Goal: Find specific page/section: Find specific page/section

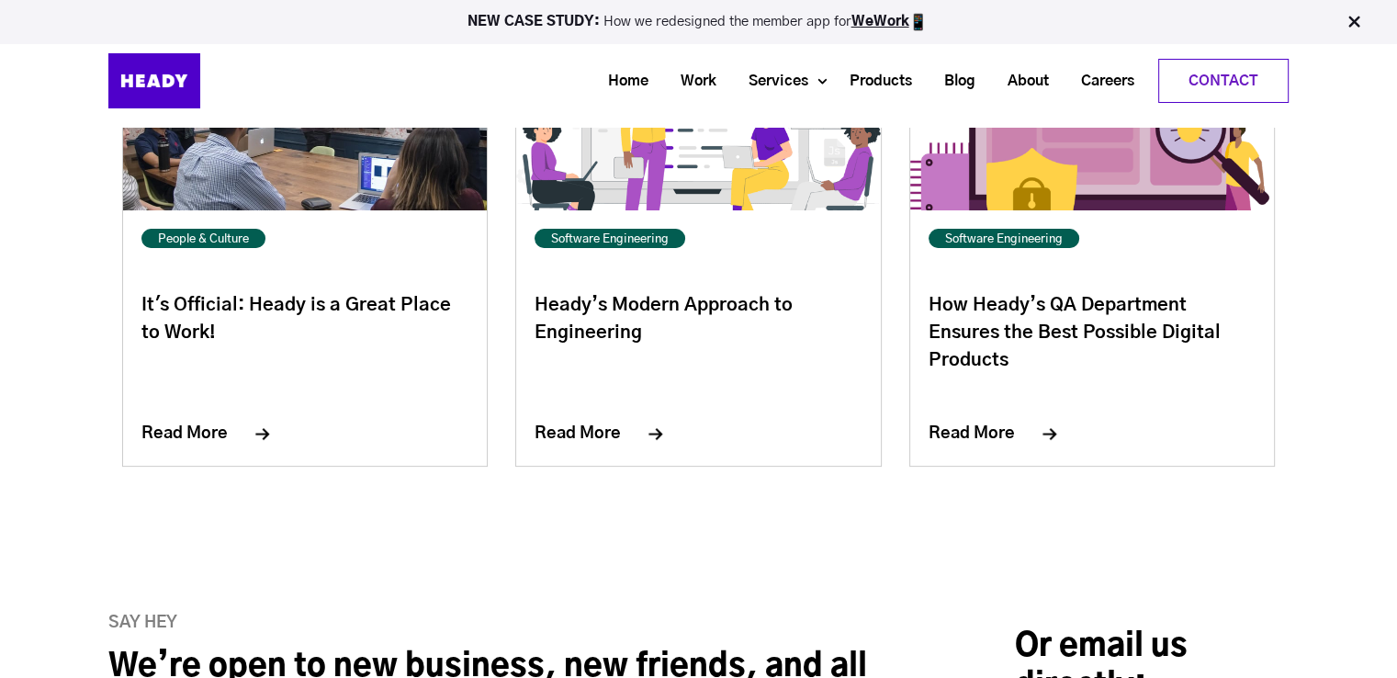
scroll to position [7331, 0]
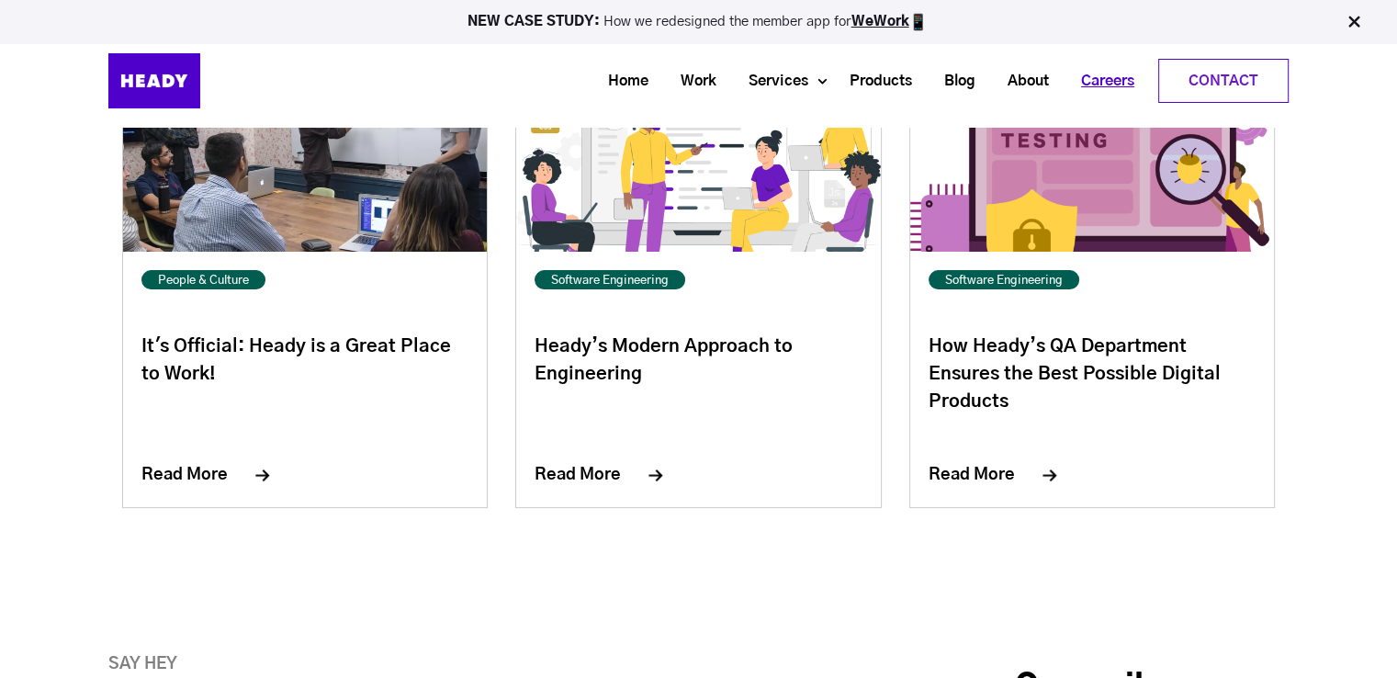
click at [1088, 83] on link "Careers" at bounding box center [1100, 81] width 85 height 34
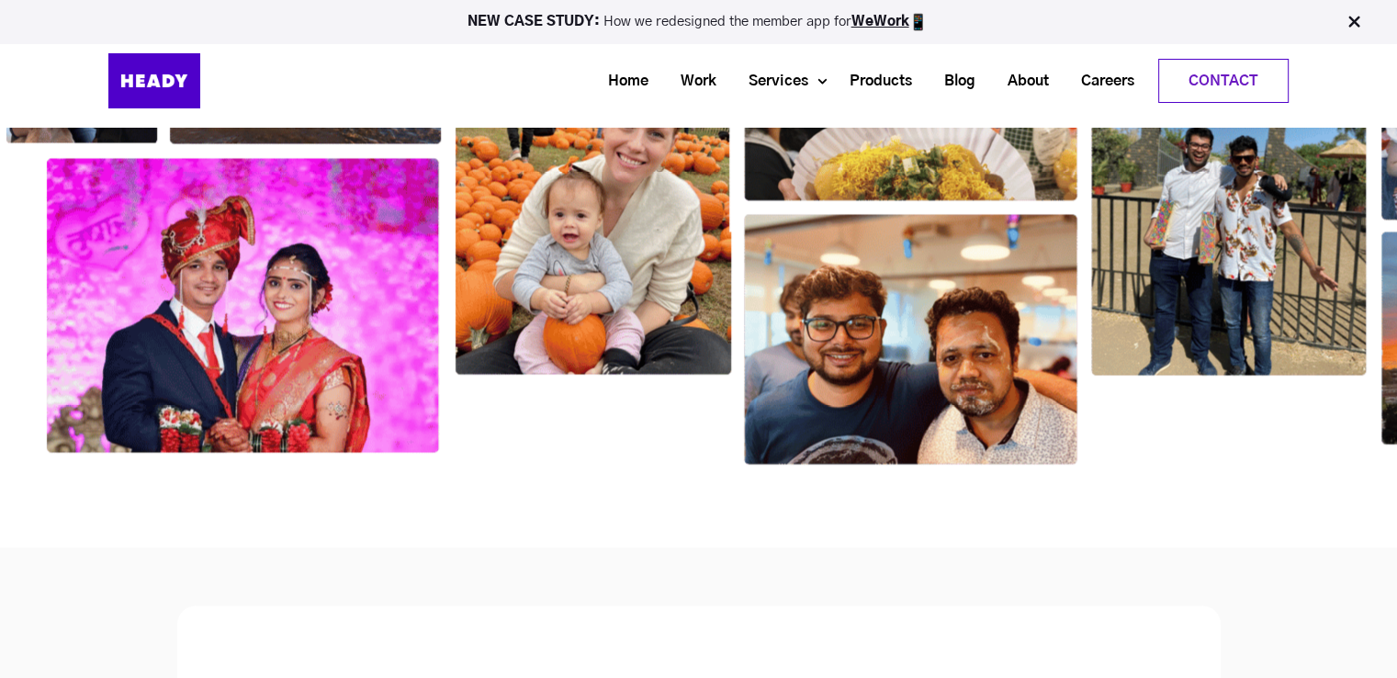
scroll to position [2848, 0]
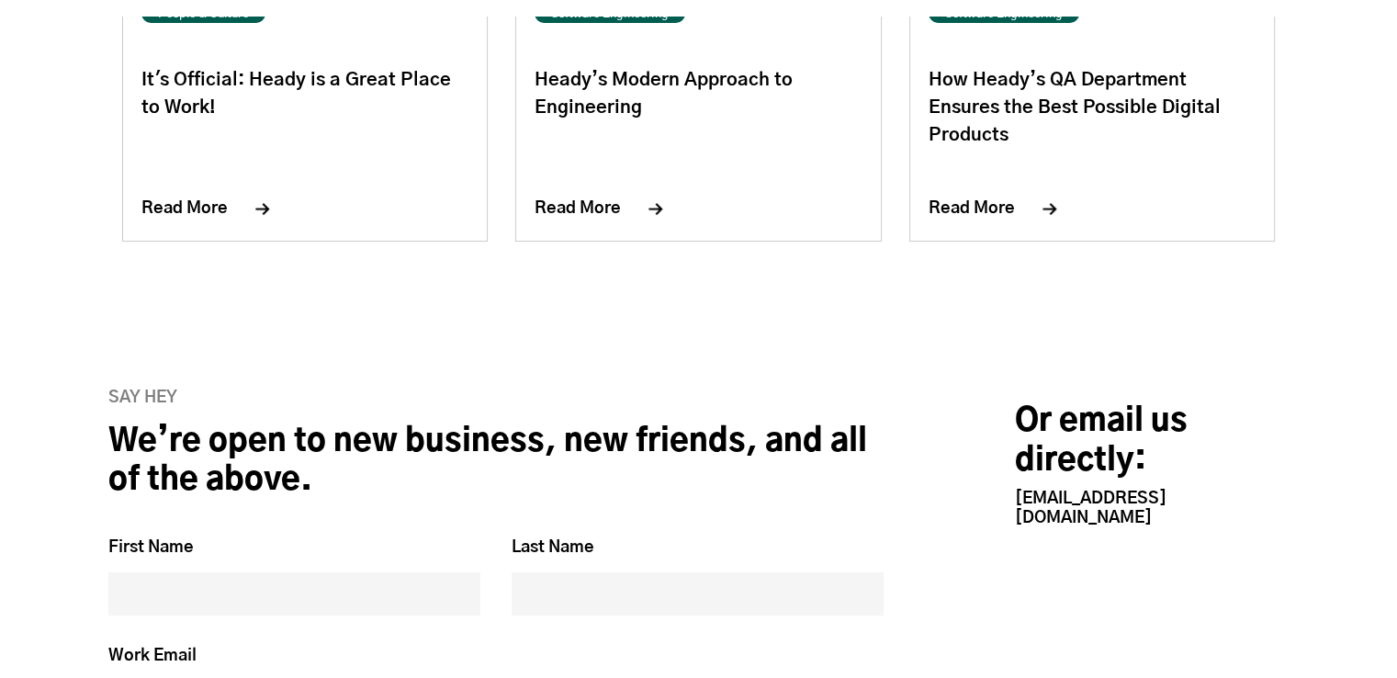
scroll to position [7683, 0]
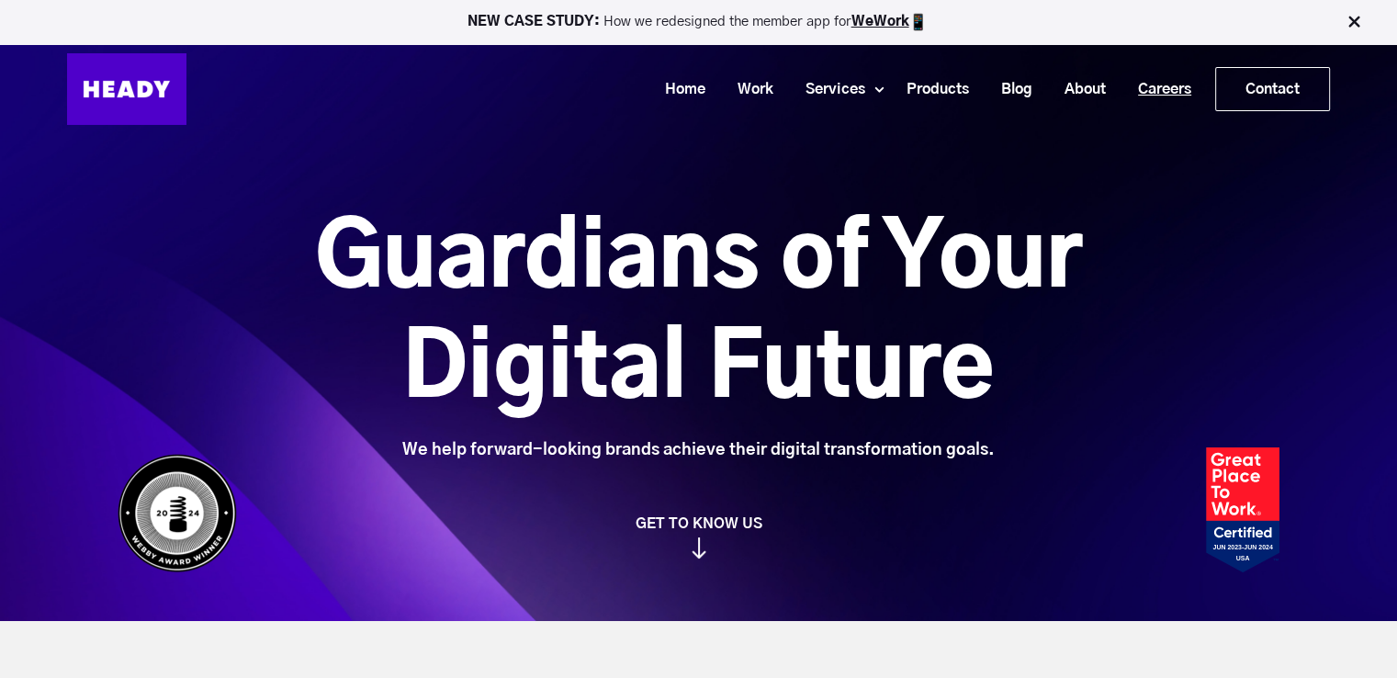
click at [1164, 77] on link "Careers" at bounding box center [1157, 90] width 85 height 34
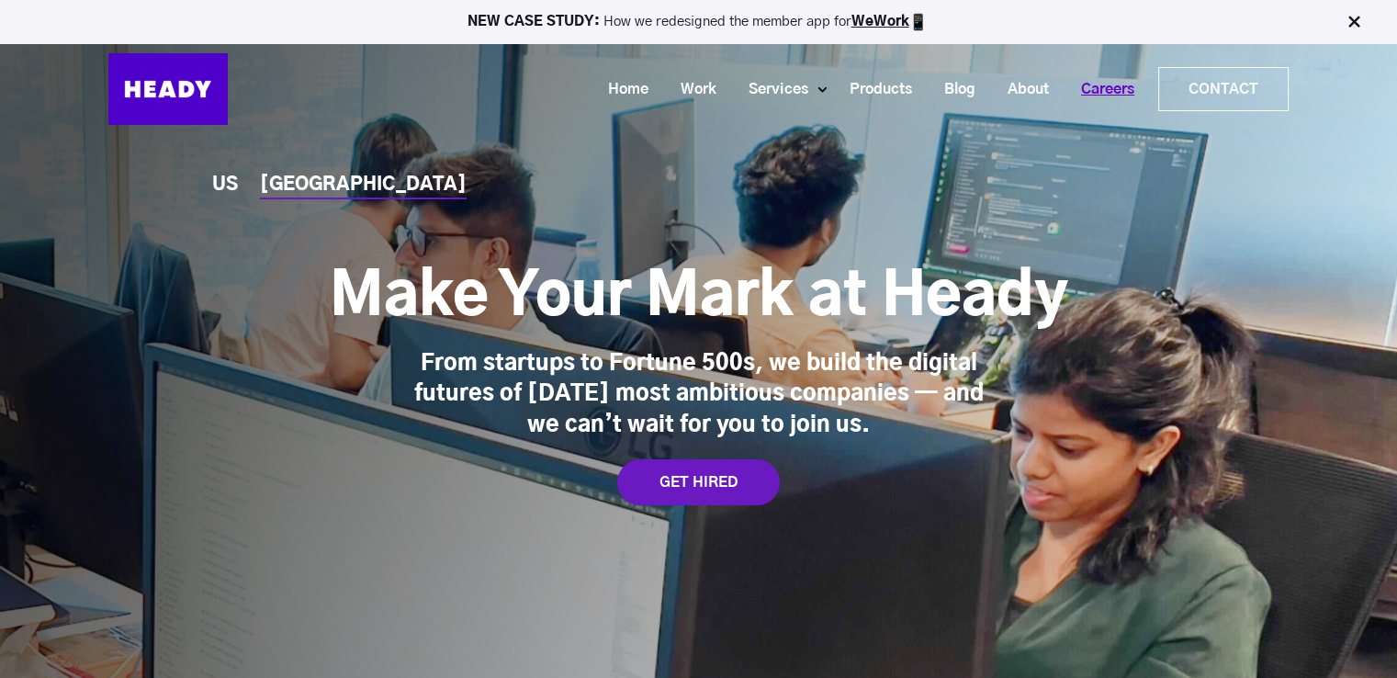
click at [1110, 82] on link "Careers" at bounding box center [1100, 90] width 85 height 34
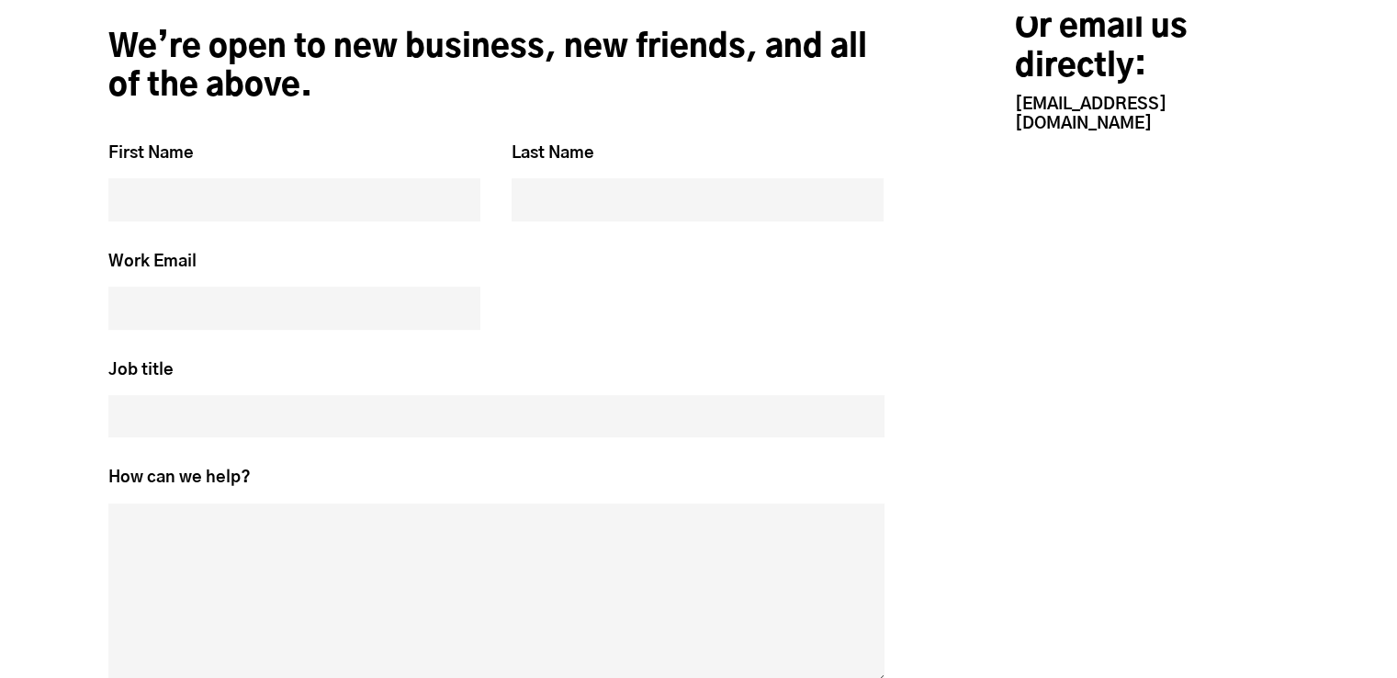
scroll to position [8617, 0]
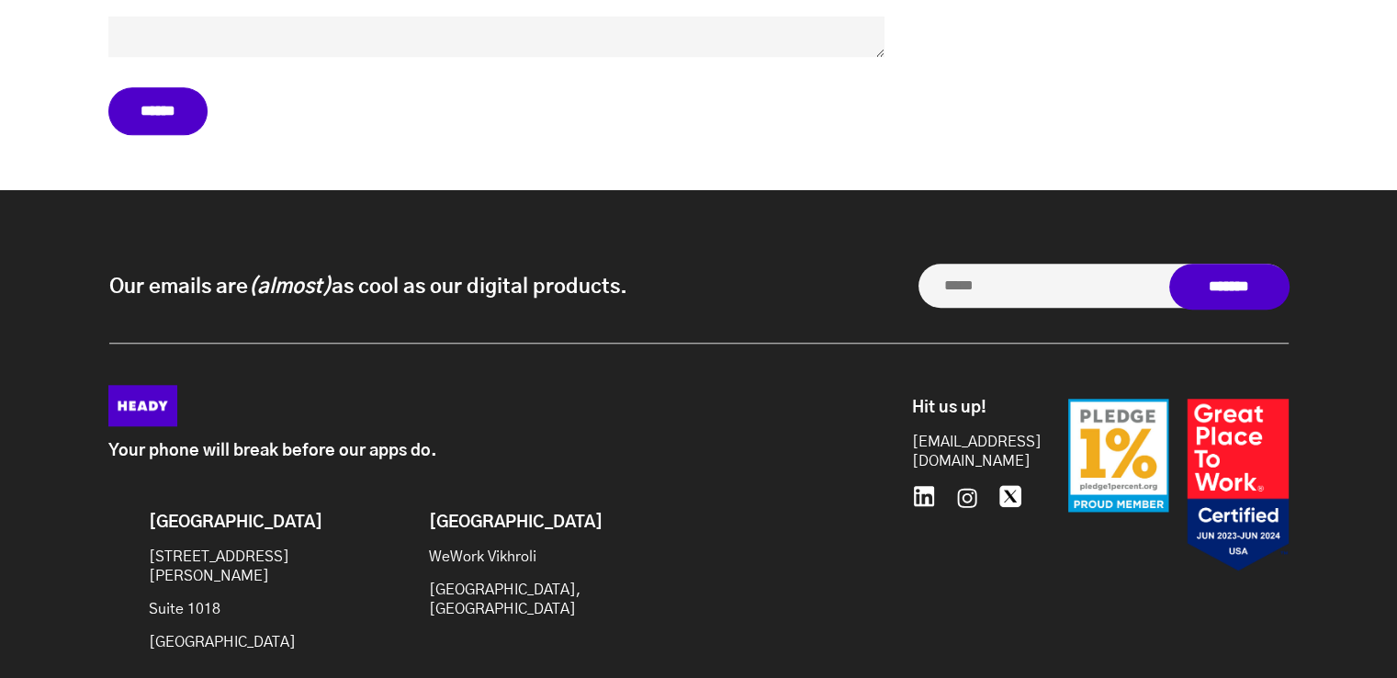
click at [927, 486] on icon at bounding box center [924, 496] width 20 height 20
